Goal: Connect with others: Participate in discussion

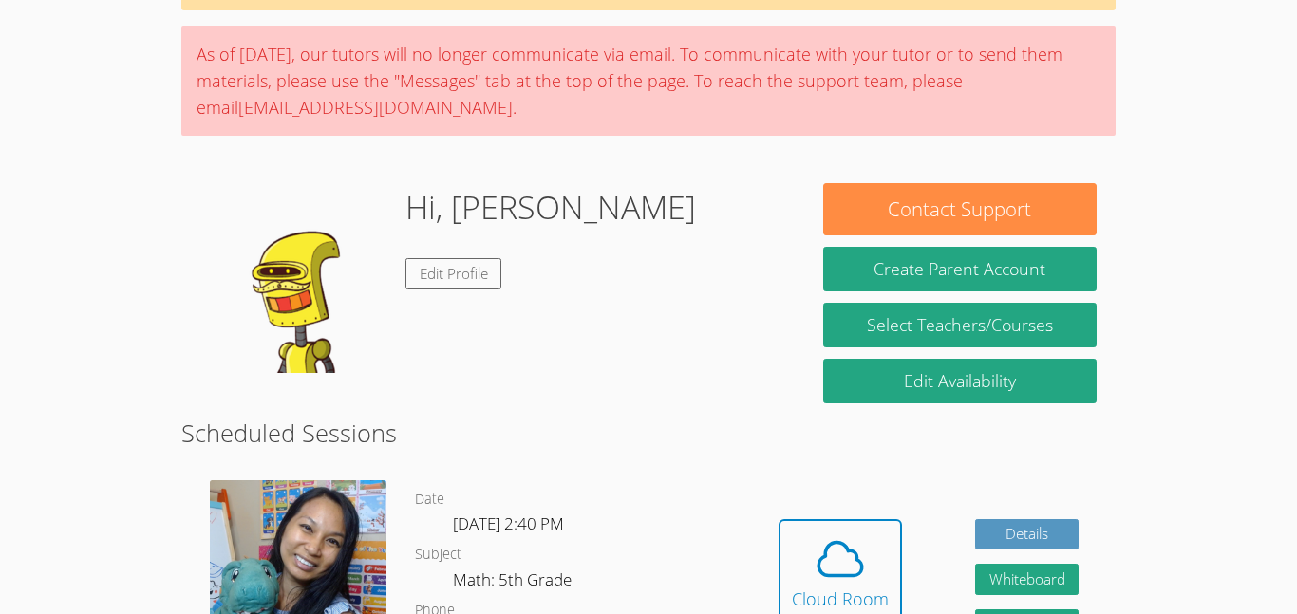
scroll to position [121, 0]
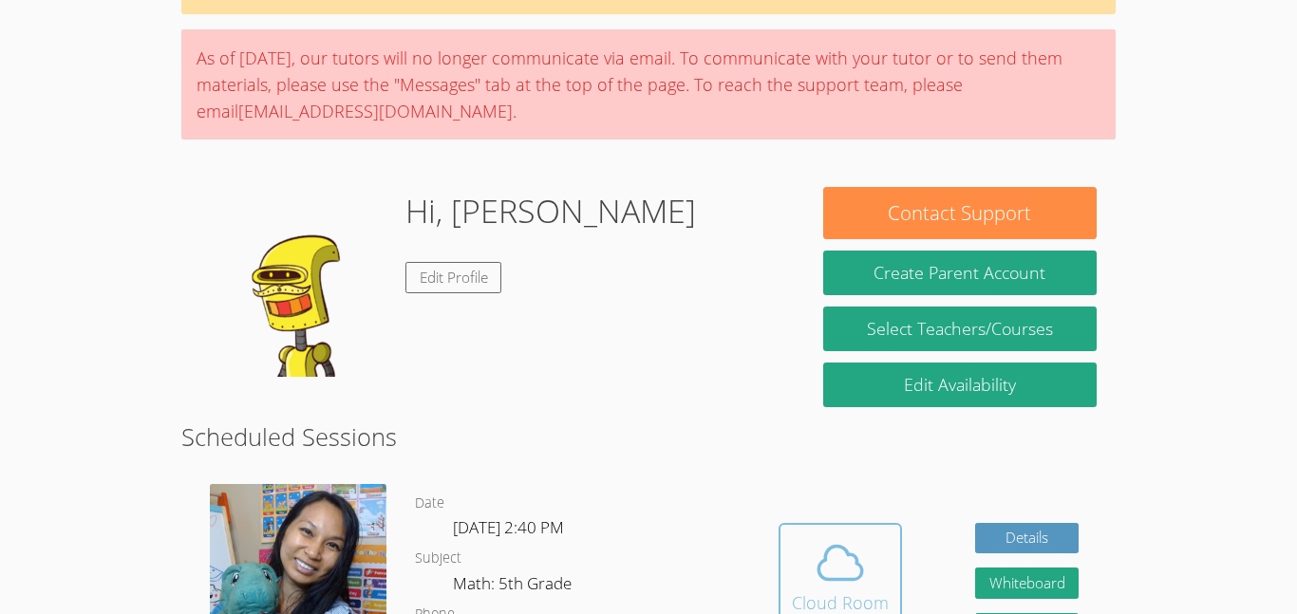
click at [856, 536] on icon at bounding box center [840, 562] width 53 height 53
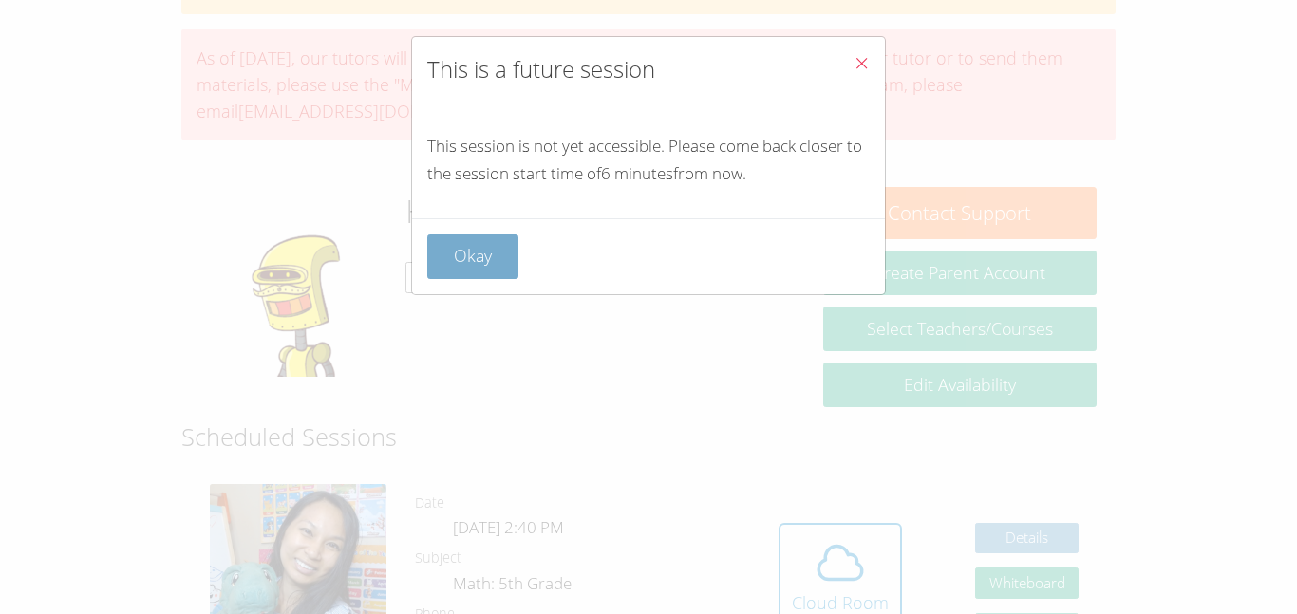
click at [492, 263] on button "Okay" at bounding box center [472, 257] width 91 height 45
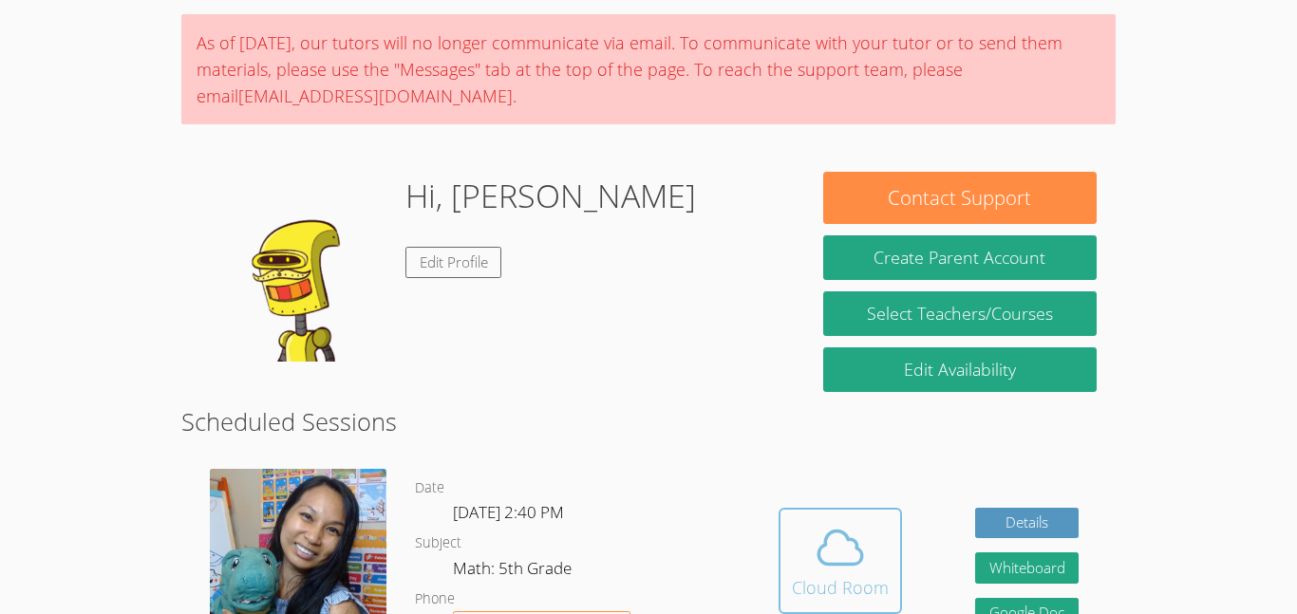
click at [855, 593] on div "Cloud Room" at bounding box center [840, 587] width 97 height 27
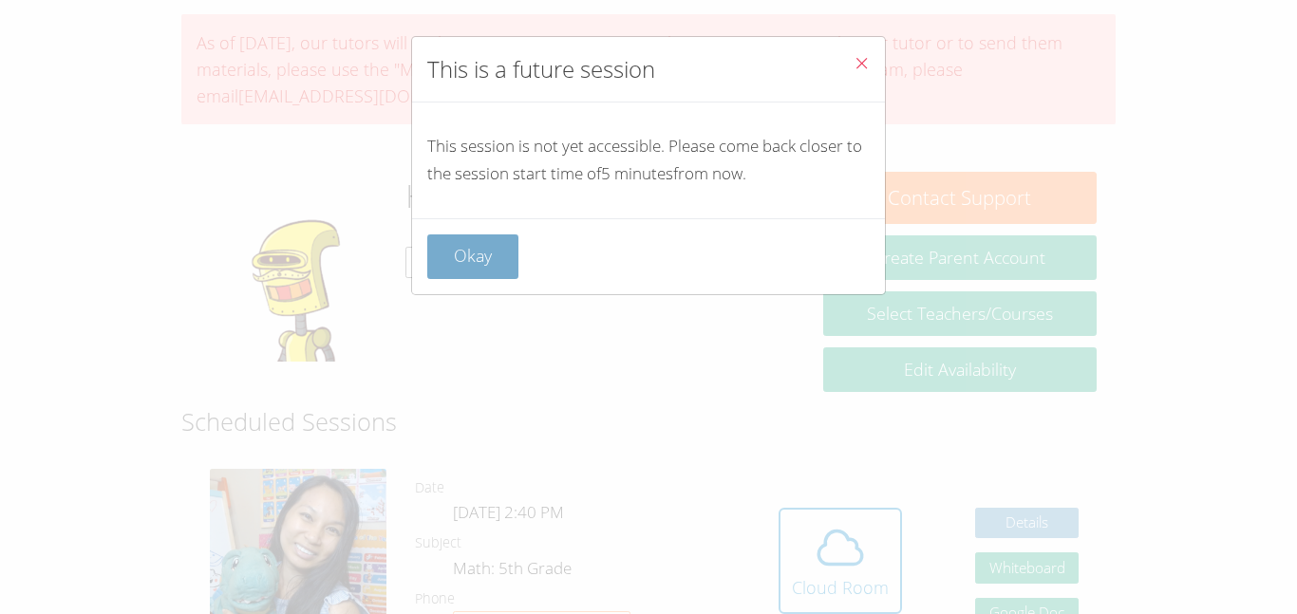
click at [460, 251] on button "Okay" at bounding box center [472, 257] width 91 height 45
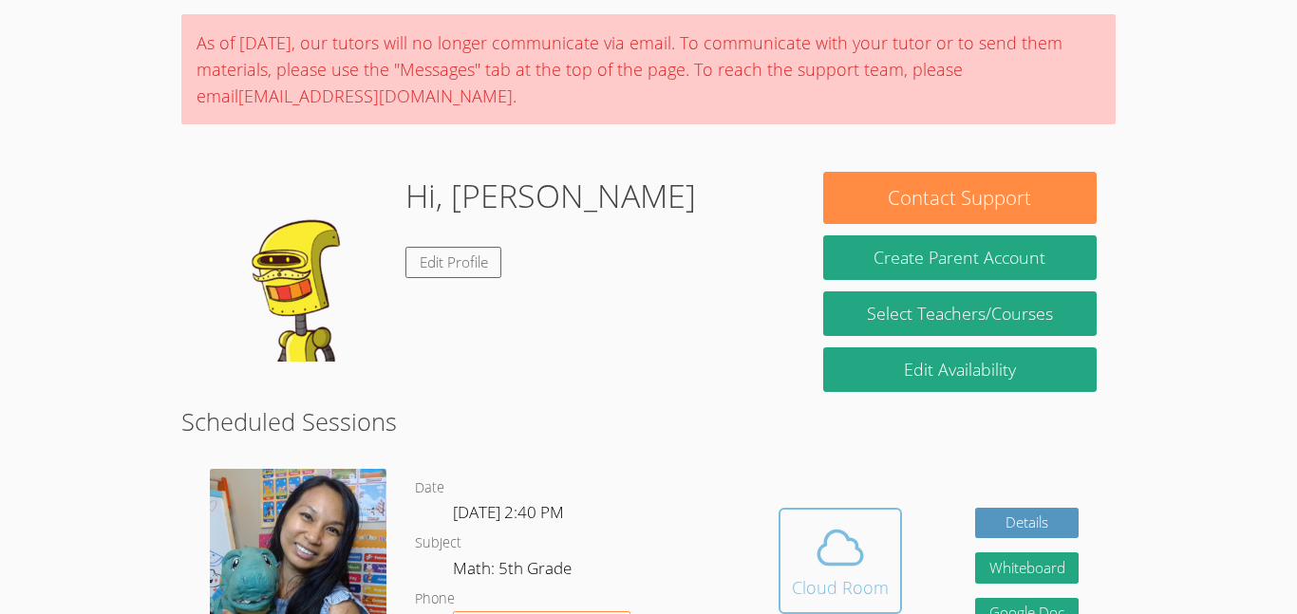
click at [824, 553] on icon at bounding box center [840, 547] width 53 height 53
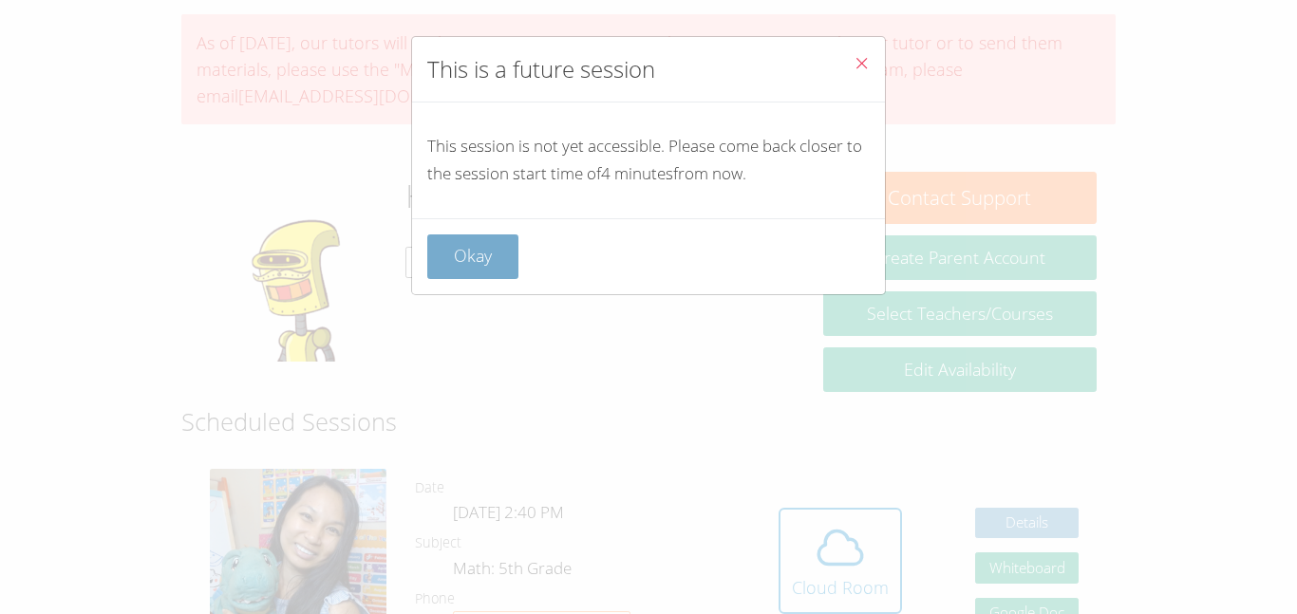
click at [446, 251] on button "Okay" at bounding box center [472, 257] width 91 height 45
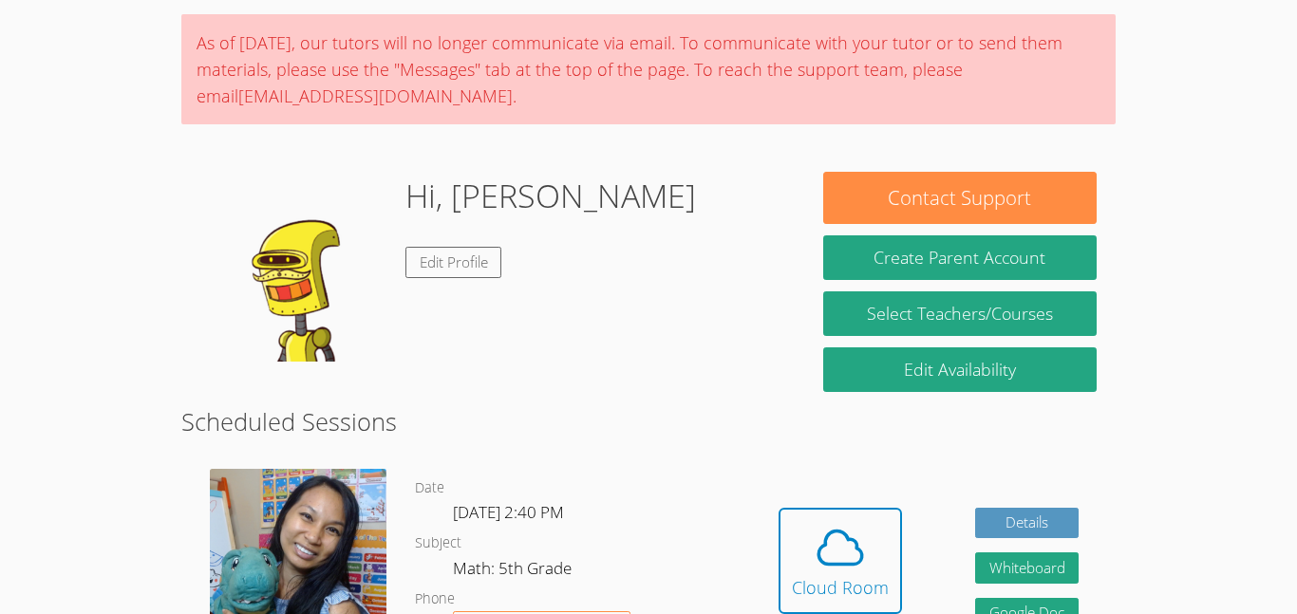
click at [242, 176] on img at bounding box center [295, 267] width 190 height 190
click at [888, 543] on button "Cloud Room" at bounding box center [840, 561] width 123 height 106
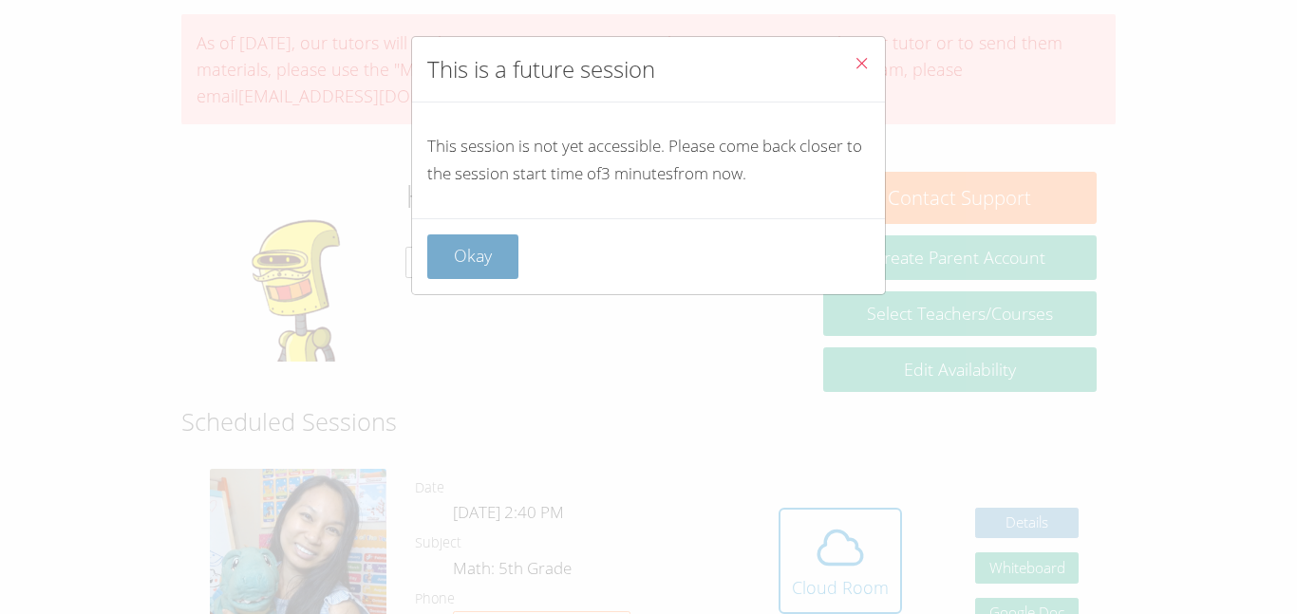
click at [480, 242] on button "Okay" at bounding box center [472, 257] width 91 height 45
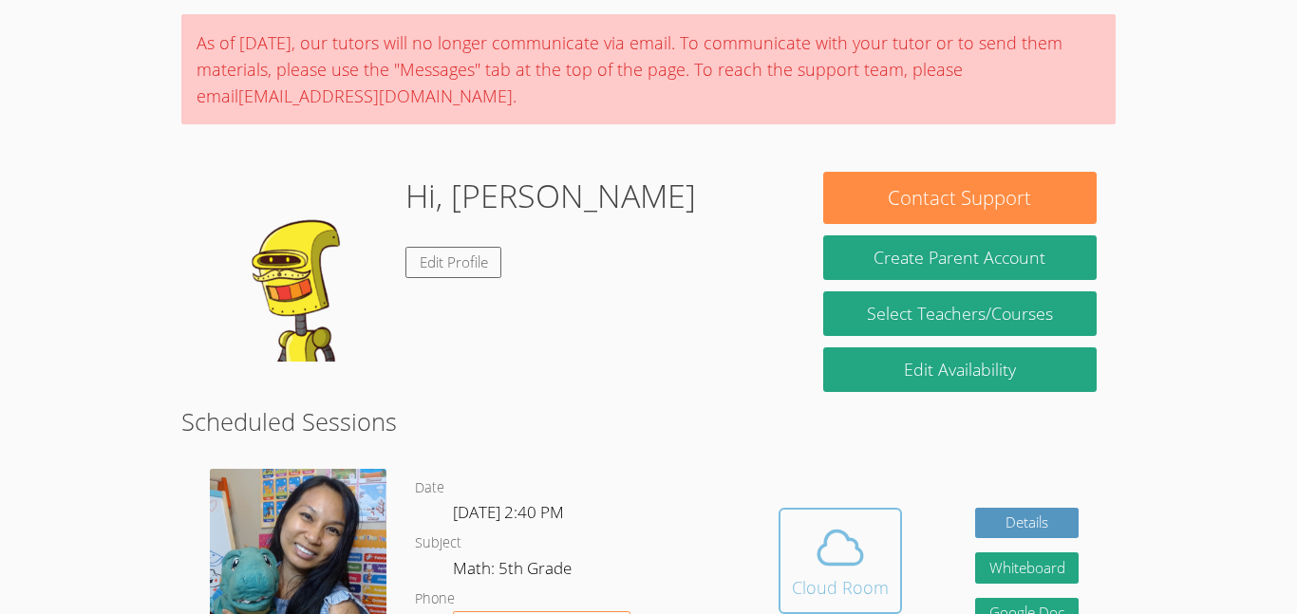
click at [873, 552] on span at bounding box center [840, 547] width 97 height 53
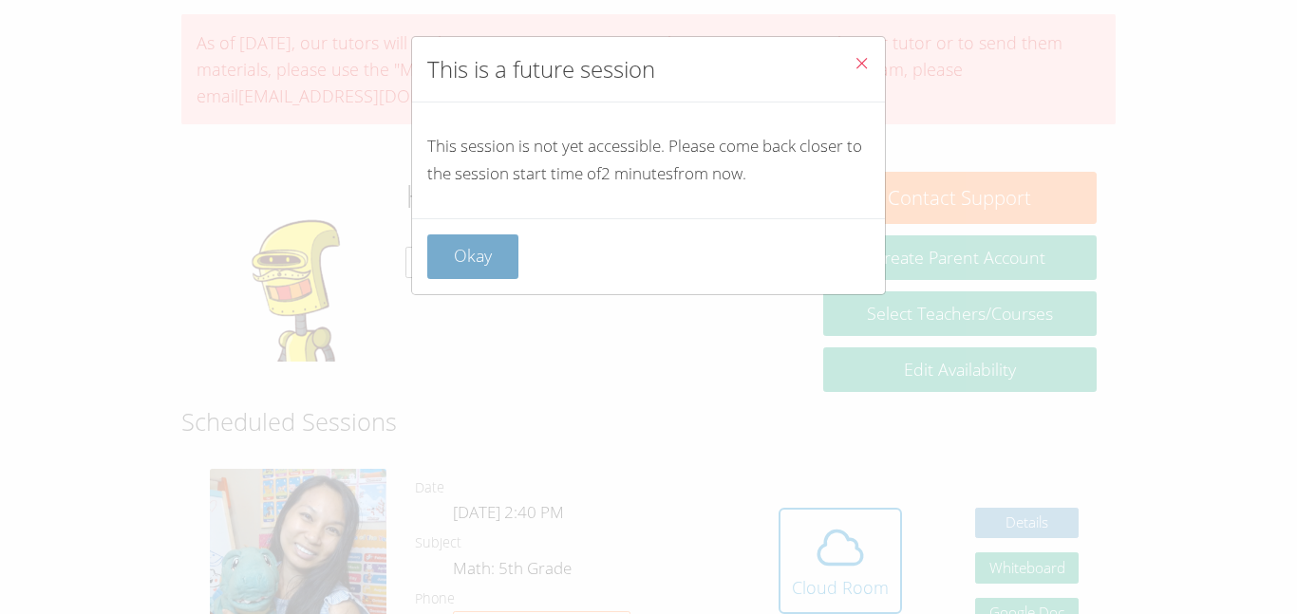
click at [463, 276] on button "Okay" at bounding box center [472, 257] width 91 height 45
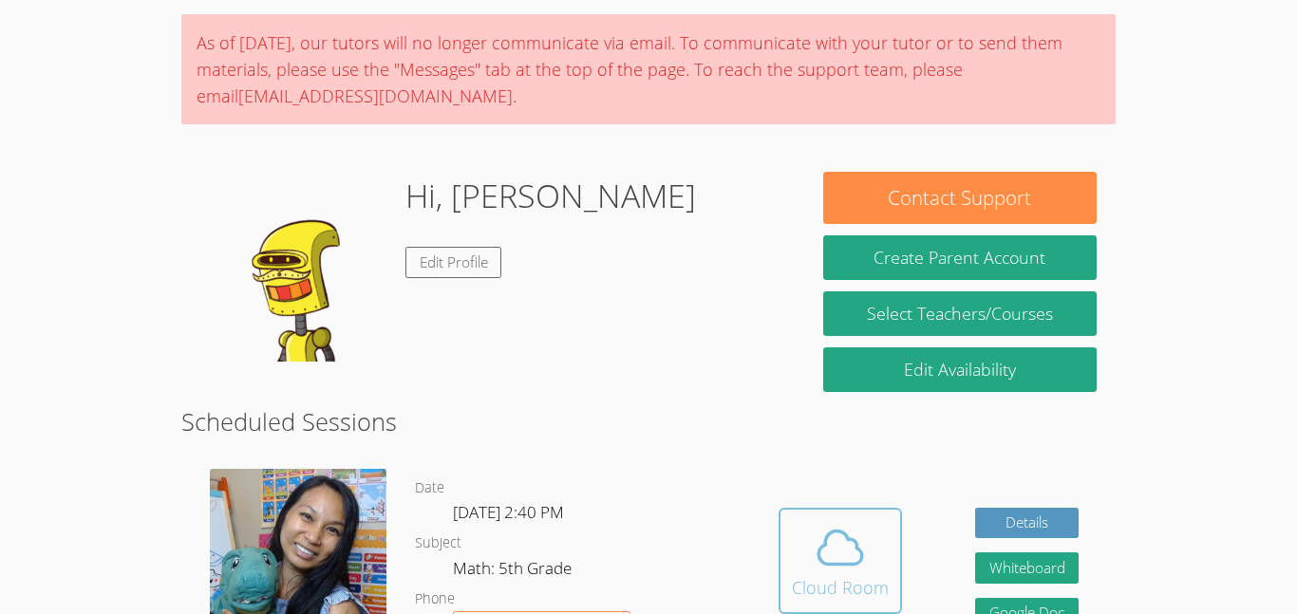
click at [823, 555] on icon at bounding box center [840, 547] width 53 height 53
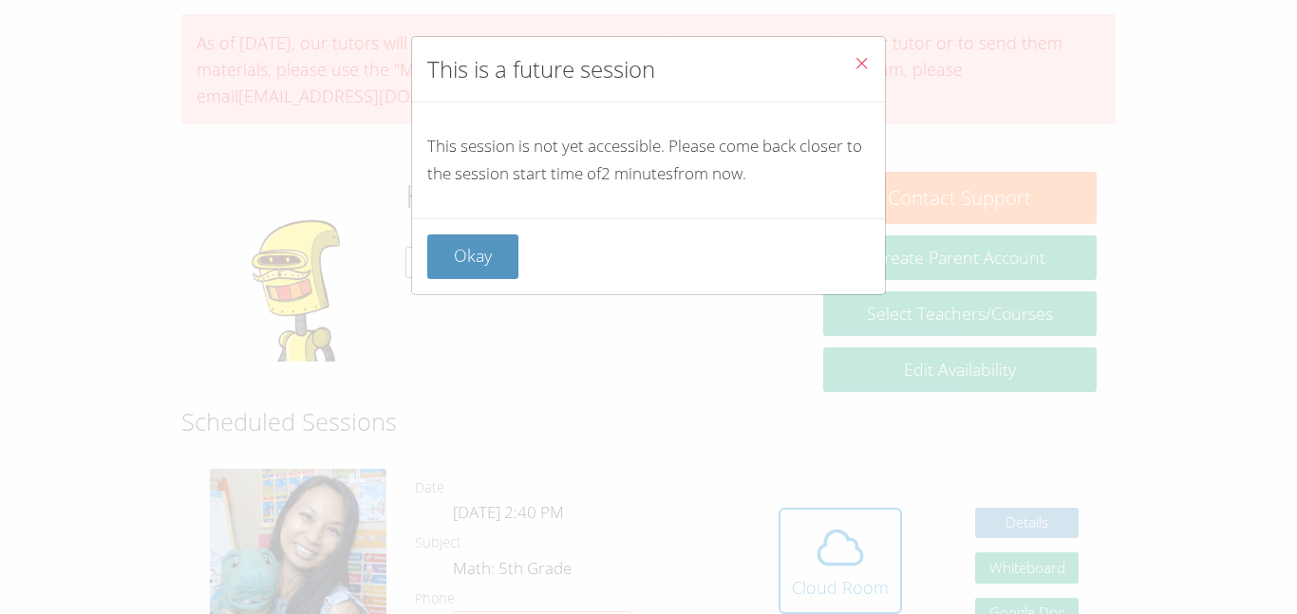
click at [485, 305] on div "This is a future session This session is not yet accessible. Please come back c…" at bounding box center [648, 307] width 1297 height 614
click at [490, 243] on button "Okay" at bounding box center [472, 257] width 91 height 45
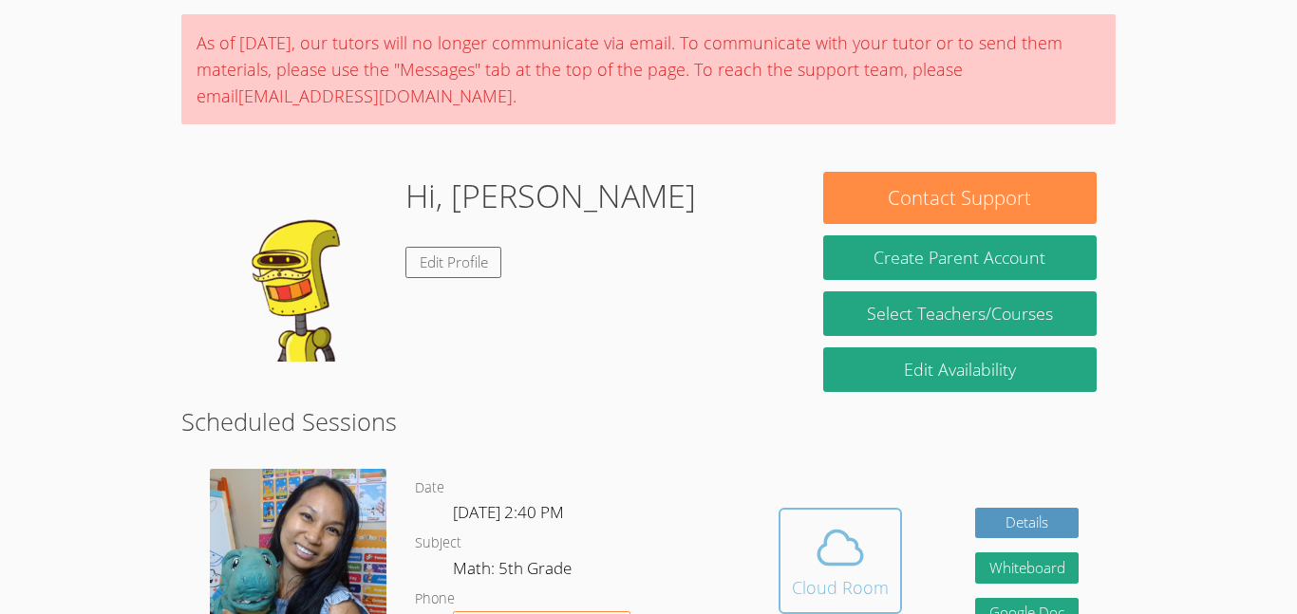
click at [811, 568] on span at bounding box center [840, 547] width 97 height 53
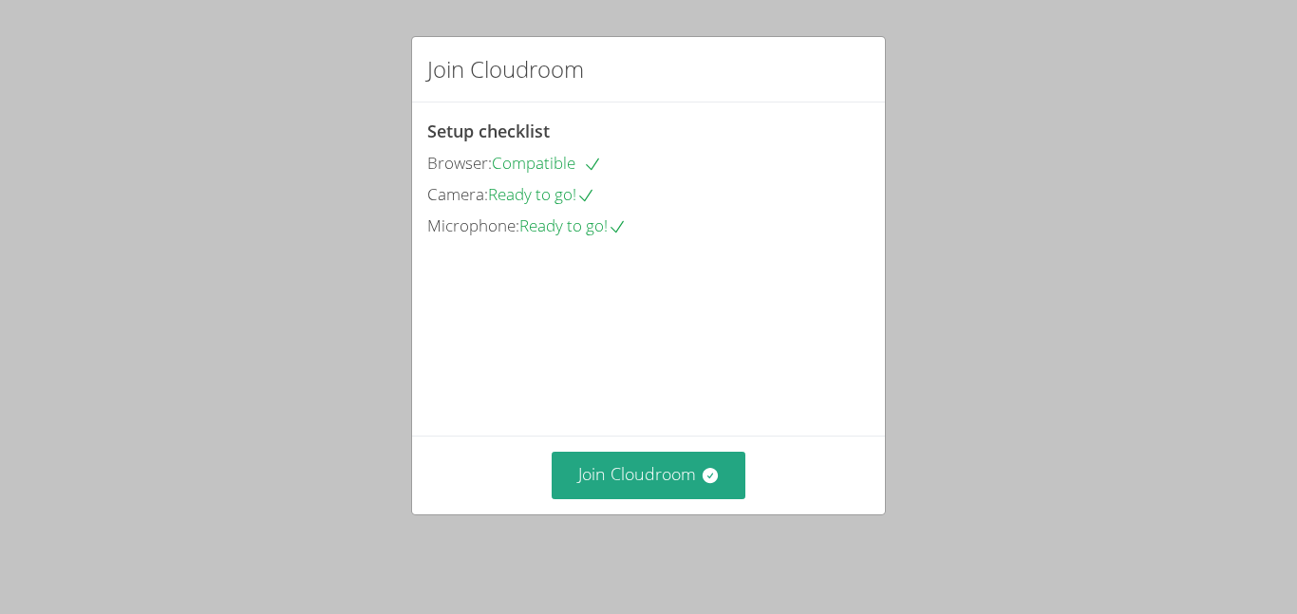
click at [694, 514] on div "Join Cloudroom" at bounding box center [648, 475] width 473 height 78
click at [728, 498] on button "Join Cloudroom" at bounding box center [649, 475] width 195 height 47
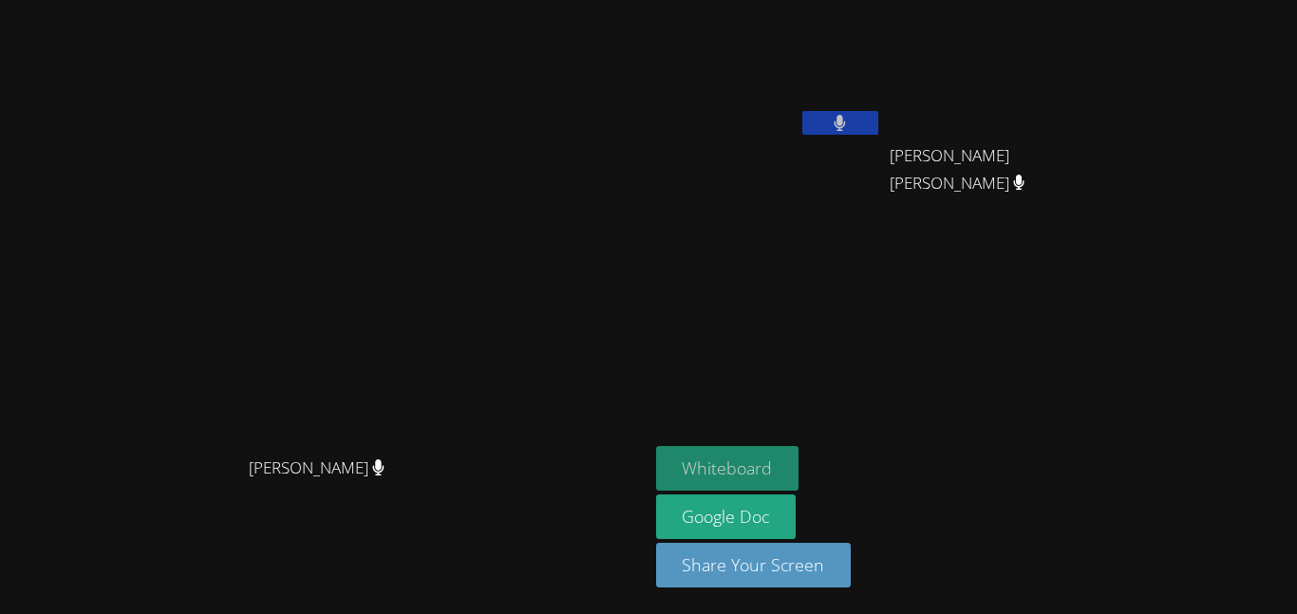
click at [799, 484] on button "Whiteboard" at bounding box center [727, 468] width 143 height 45
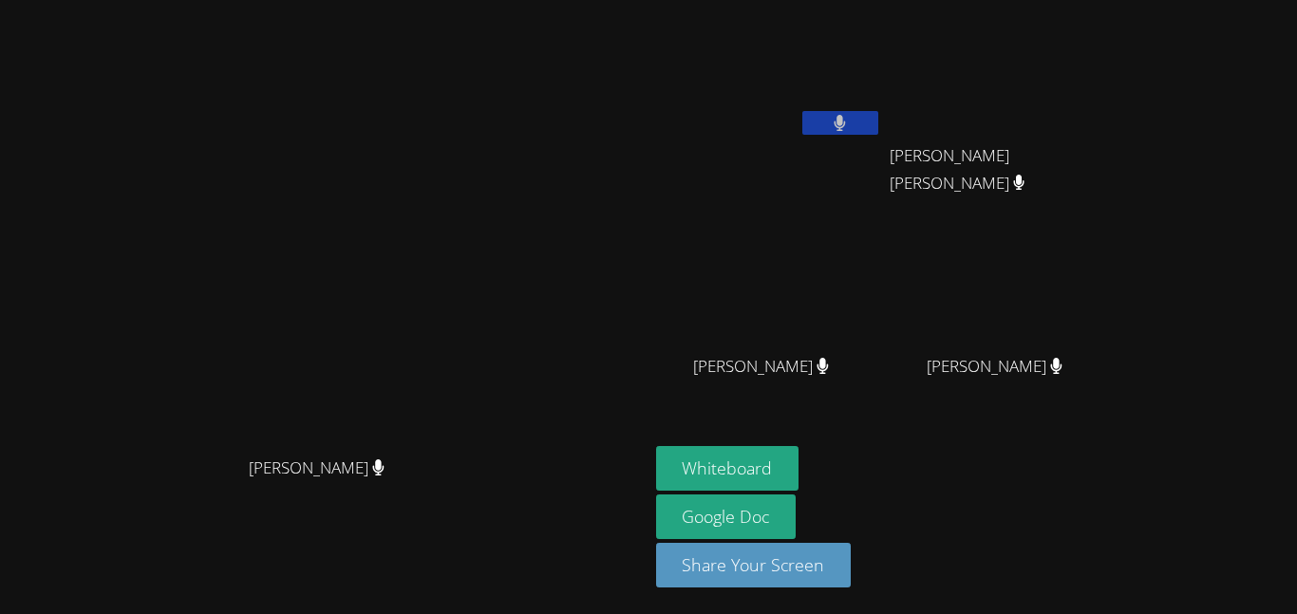
click at [878, 121] on button at bounding box center [840, 123] width 76 height 24
click at [878, 129] on button at bounding box center [840, 123] width 76 height 24
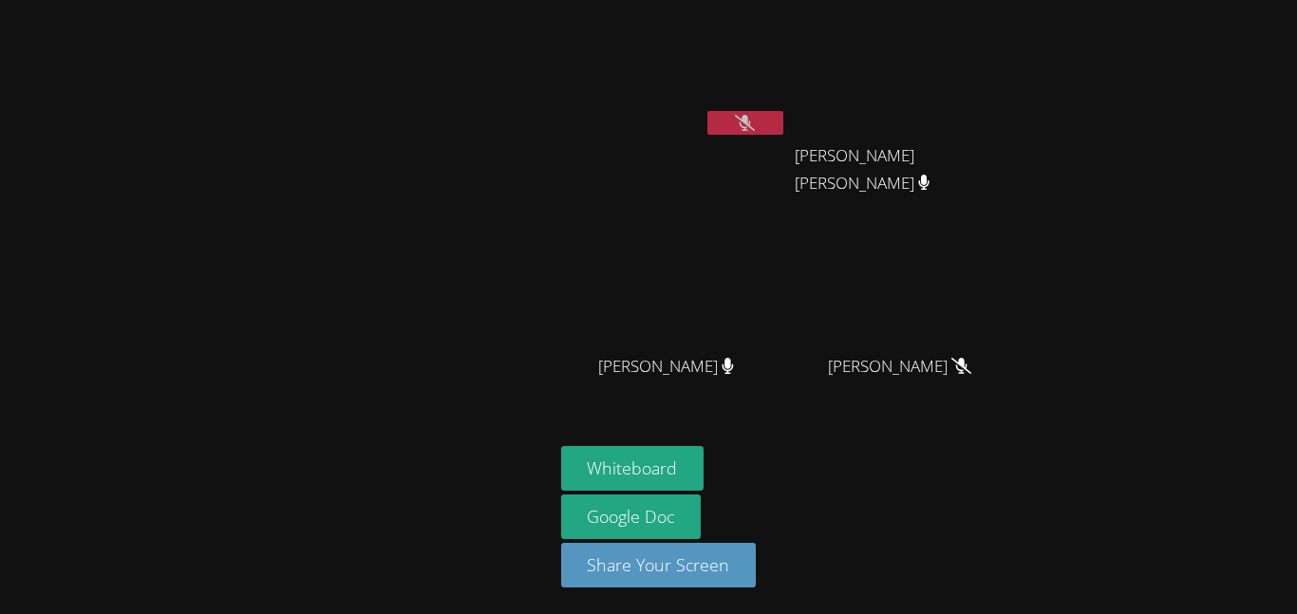
click at [745, 134] on button at bounding box center [745, 123] width 76 height 24
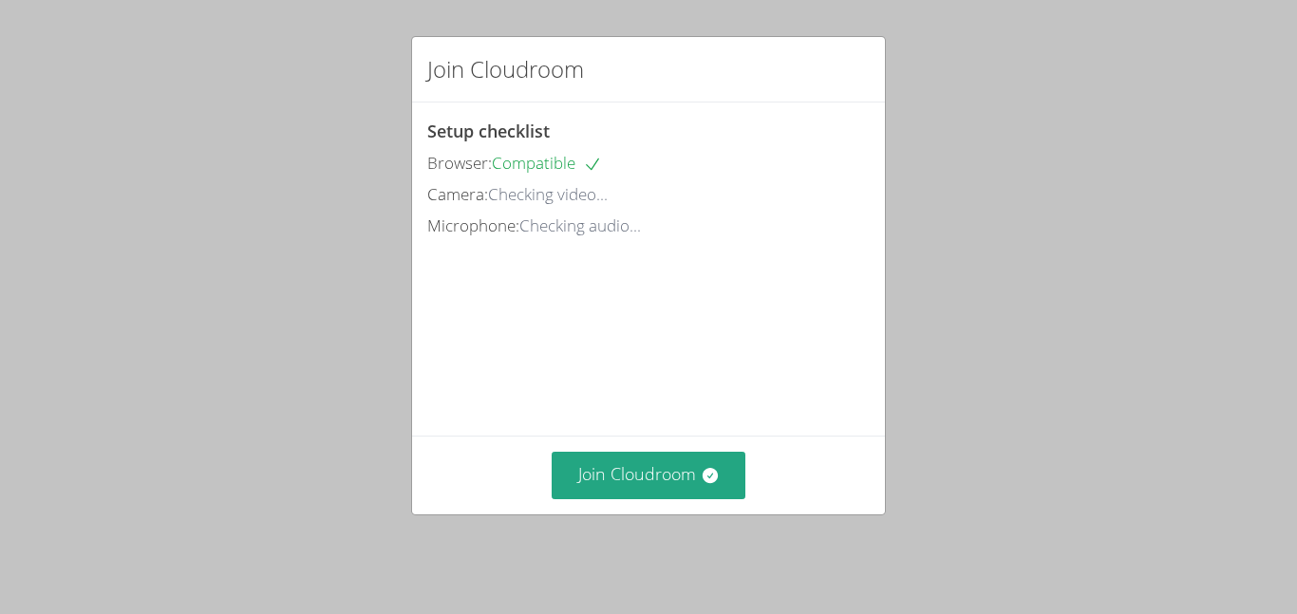
click at [634, 514] on div "Join Cloudroom" at bounding box center [648, 475] width 473 height 78
click at [610, 490] on button "Join Cloudroom" at bounding box center [649, 475] width 195 height 47
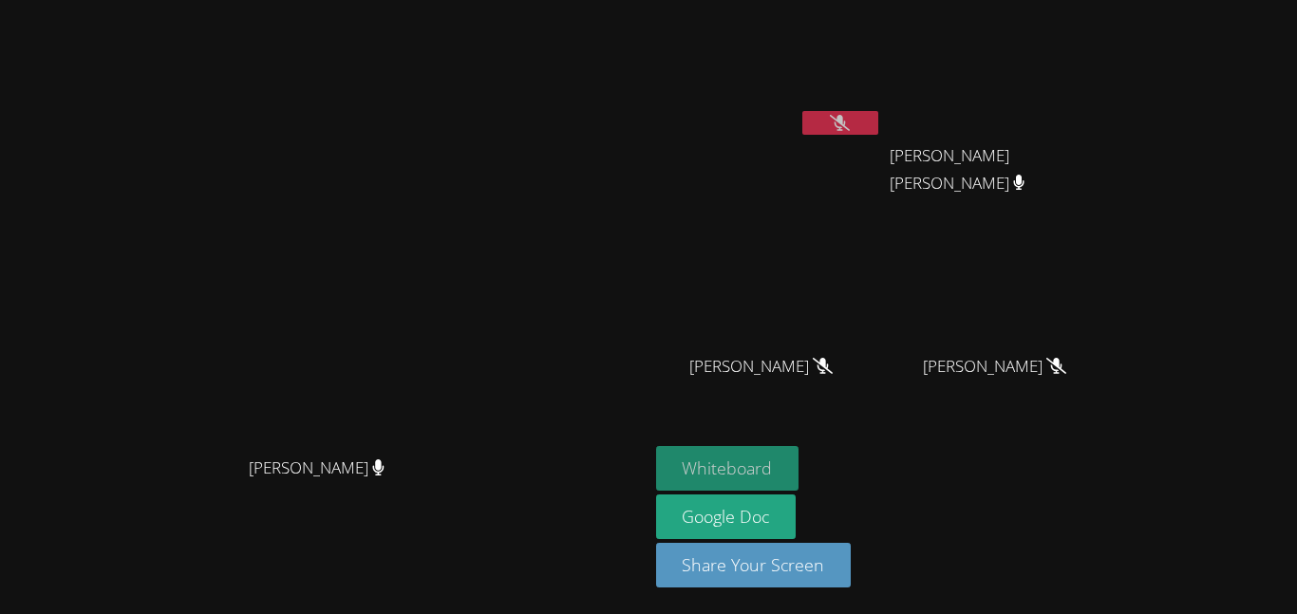
click at [799, 468] on button "Whiteboard" at bounding box center [727, 468] width 143 height 45
